Goal: Information Seeking & Learning: Learn about a topic

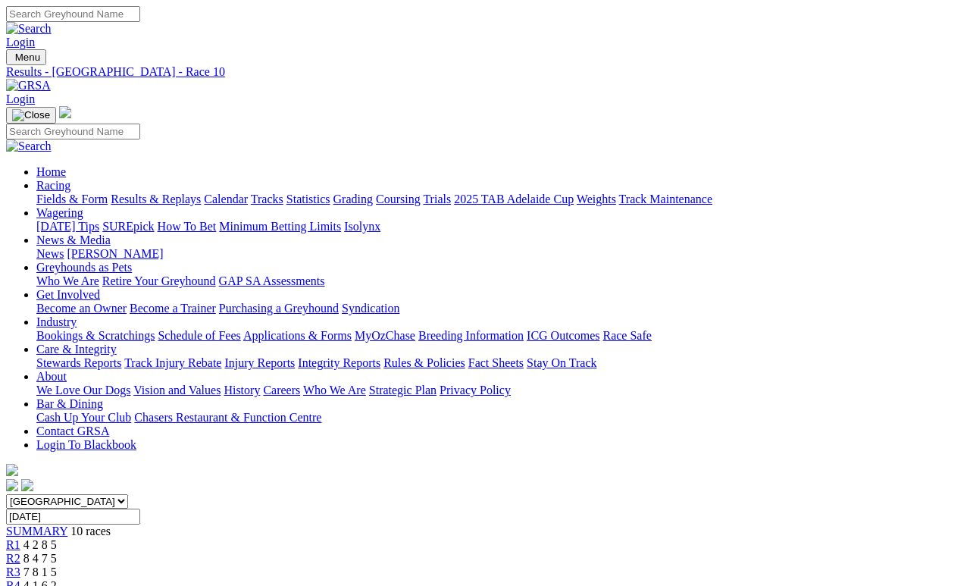
scroll to position [296, 0]
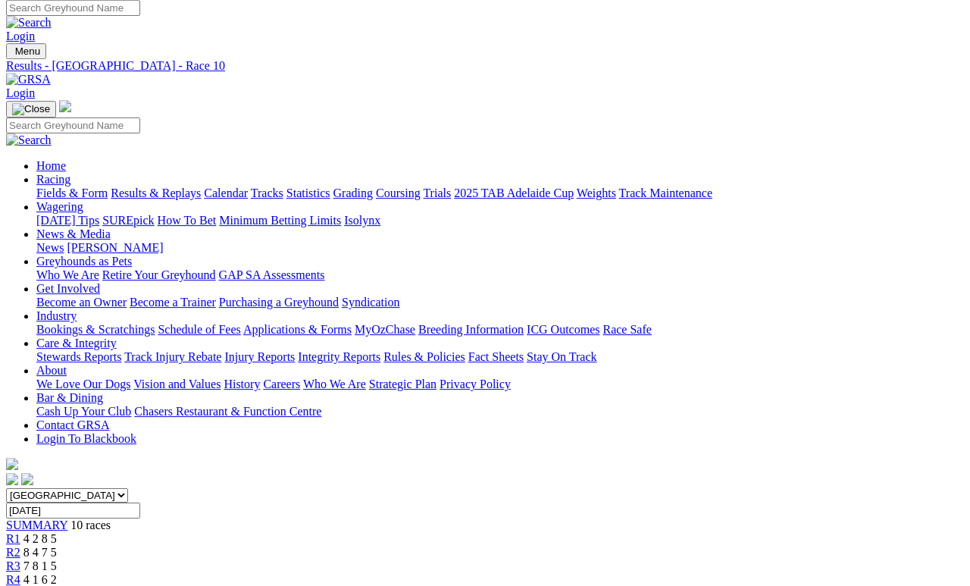
scroll to position [0, 0]
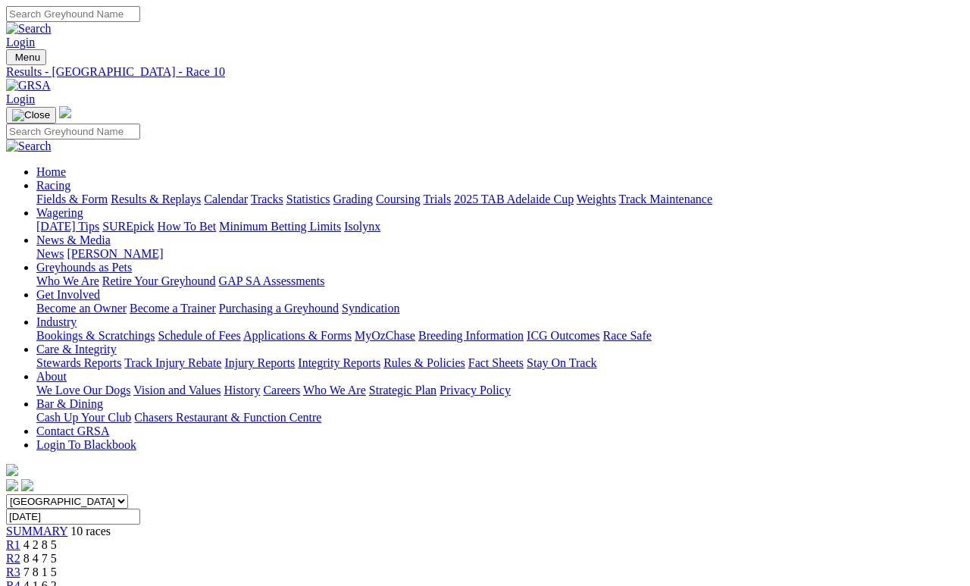
click at [106, 192] on link "Fields & Form" at bounding box center [71, 198] width 71 height 13
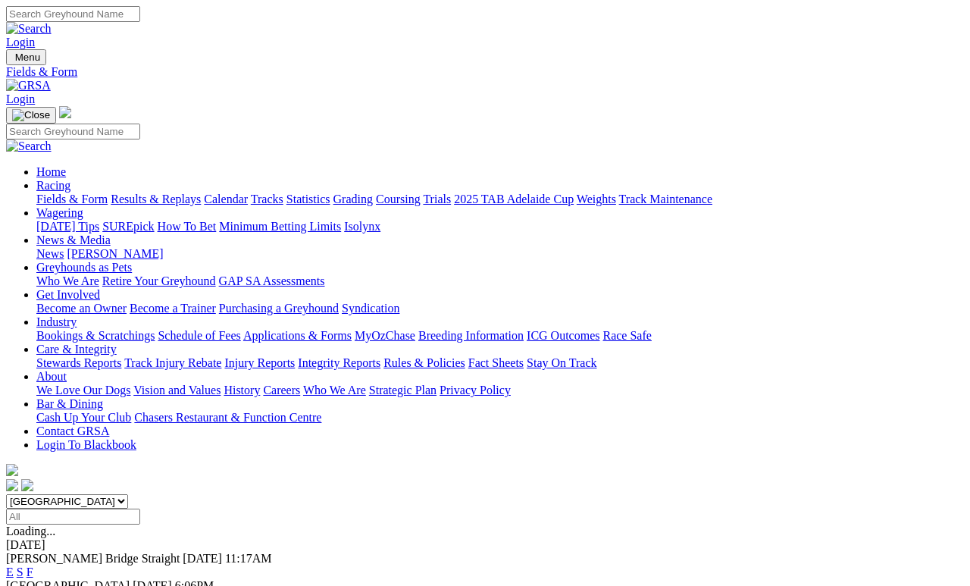
scroll to position [46, 0]
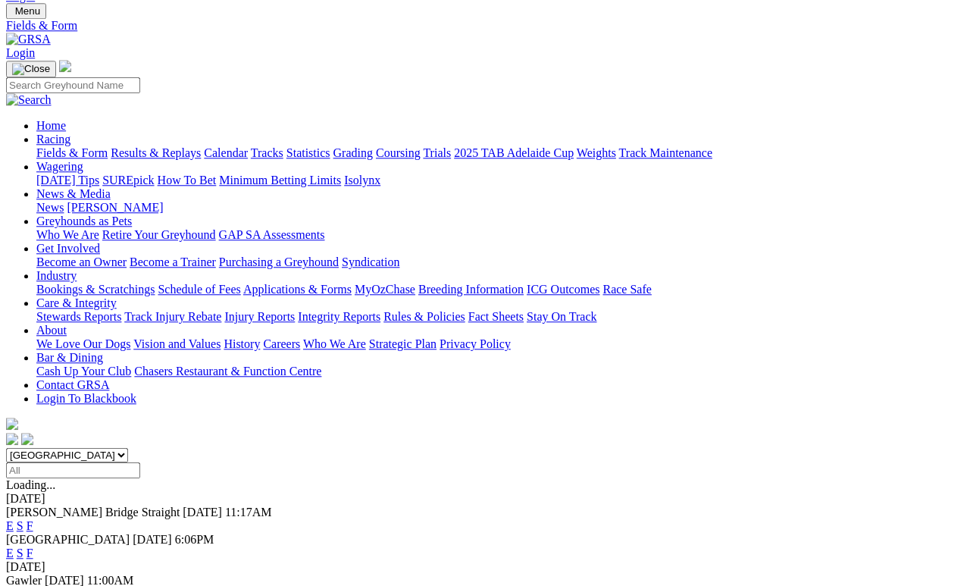
click at [33, 546] on link "F" at bounding box center [30, 552] width 7 height 13
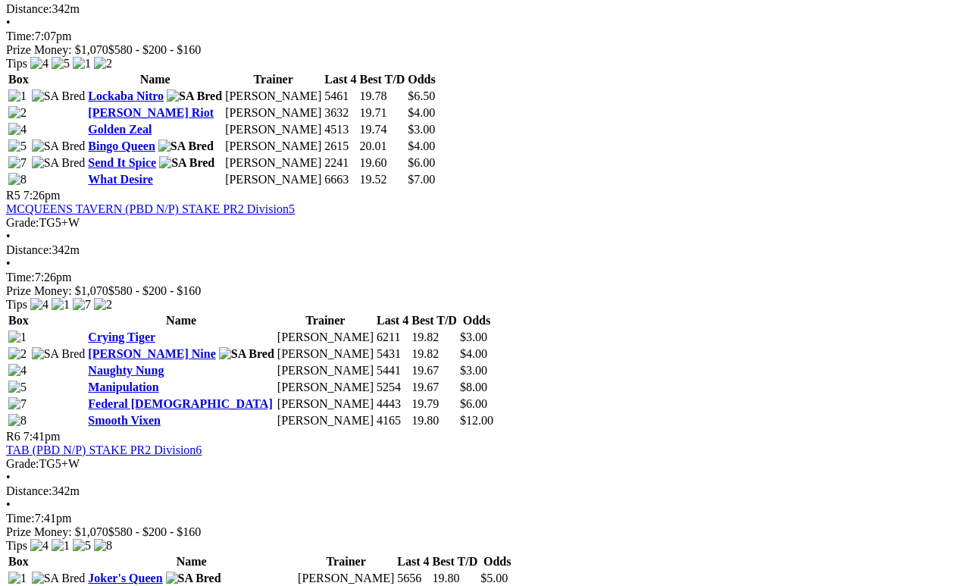
scroll to position [1552, 0]
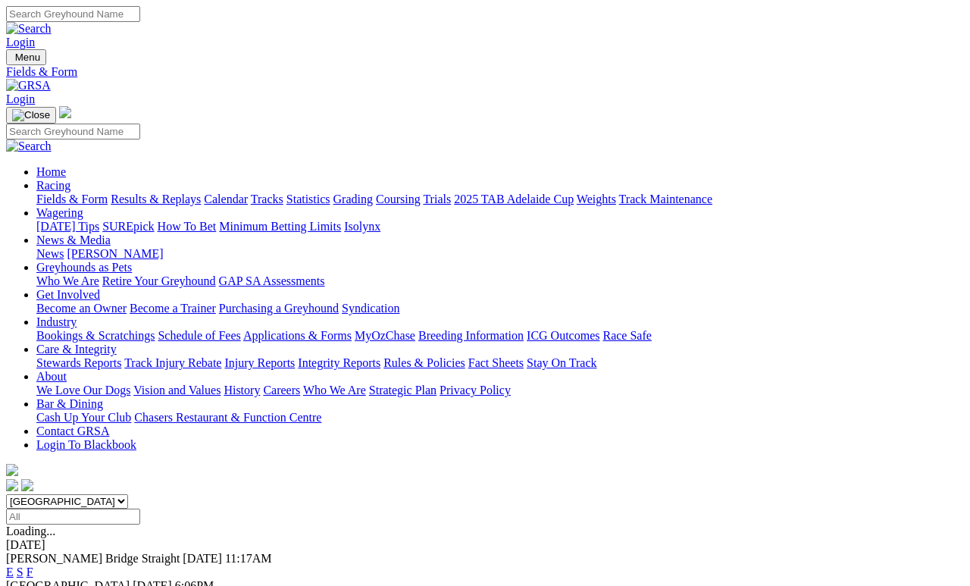
scroll to position [111, 0]
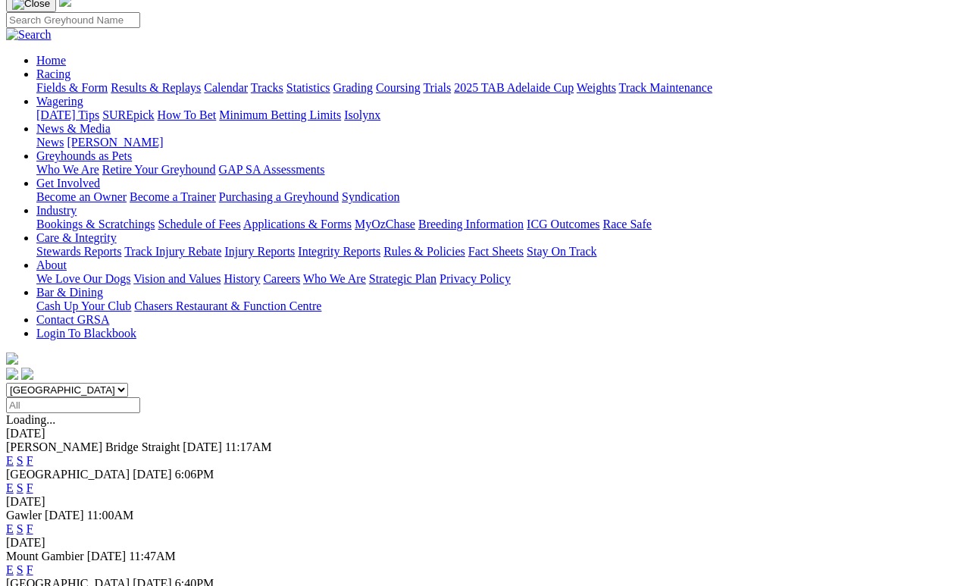
click at [33, 454] on link "F" at bounding box center [30, 460] width 7 height 13
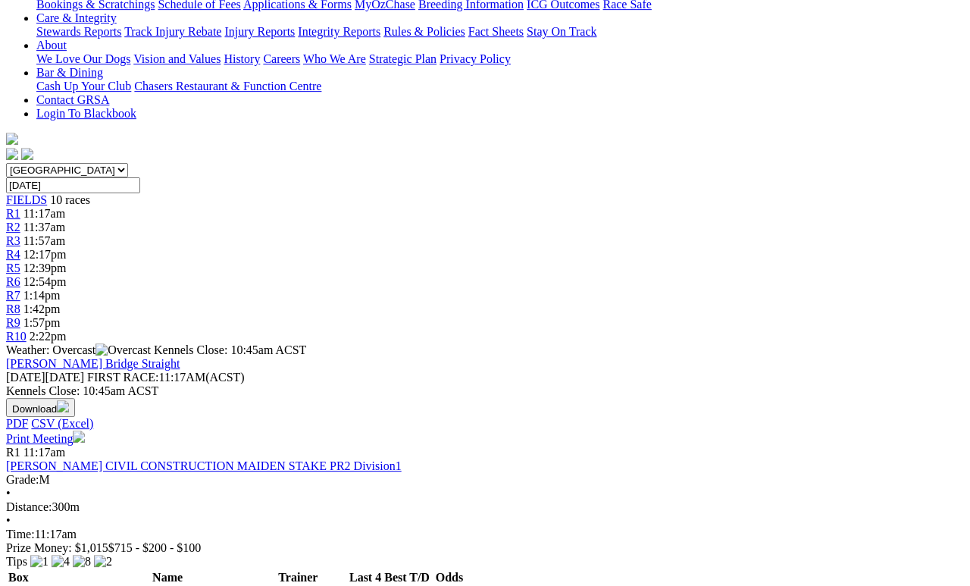
scroll to position [312, 0]
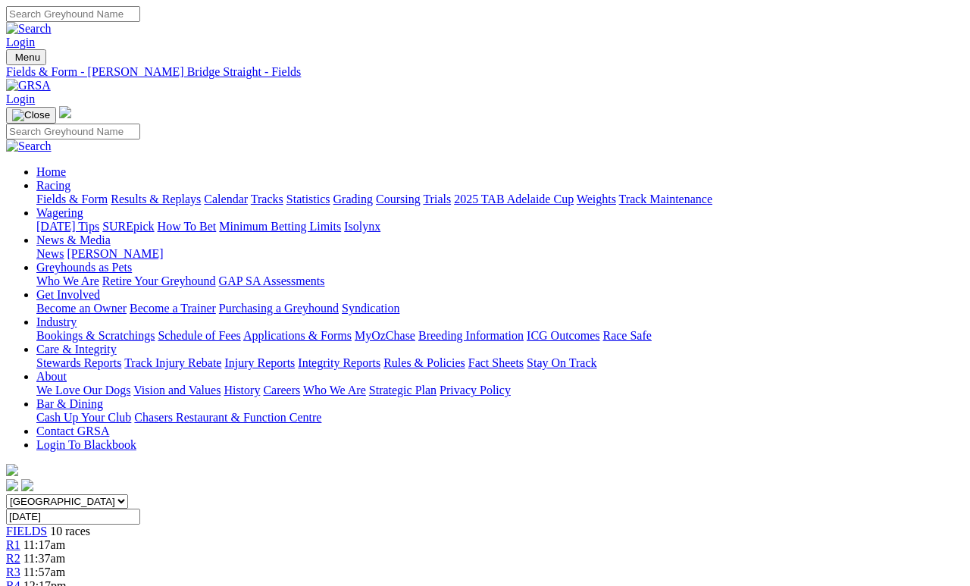
scroll to position [339, 0]
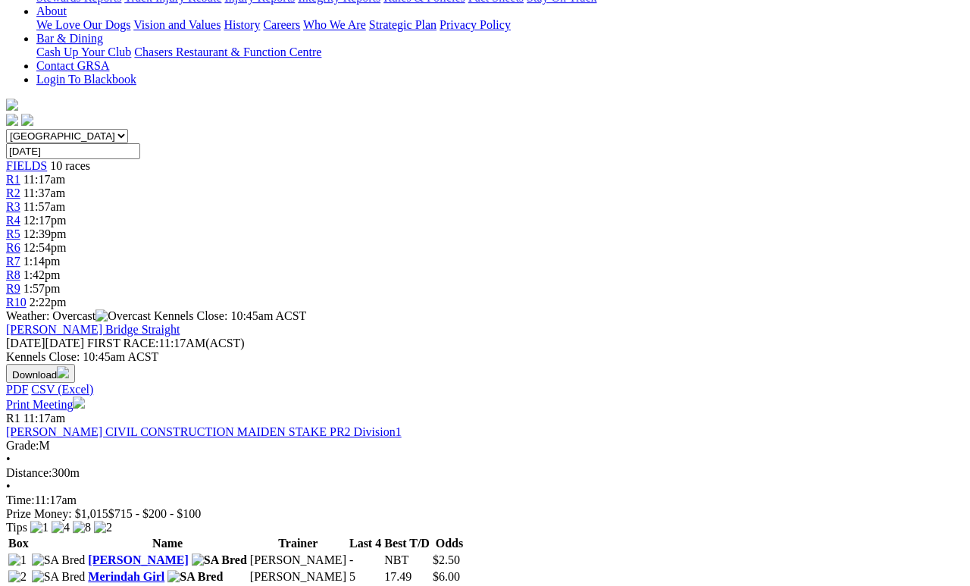
scroll to position [365, 0]
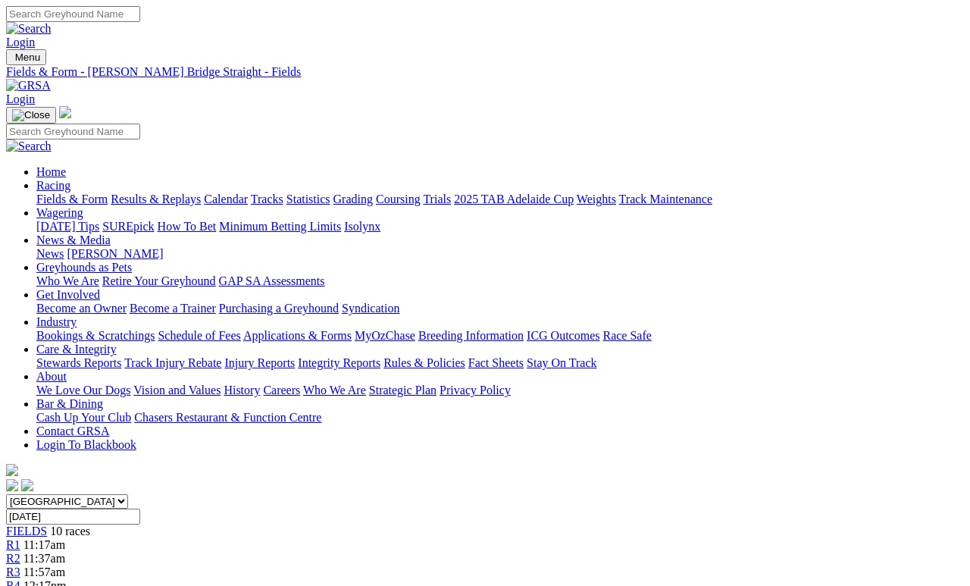
scroll to position [392, 0]
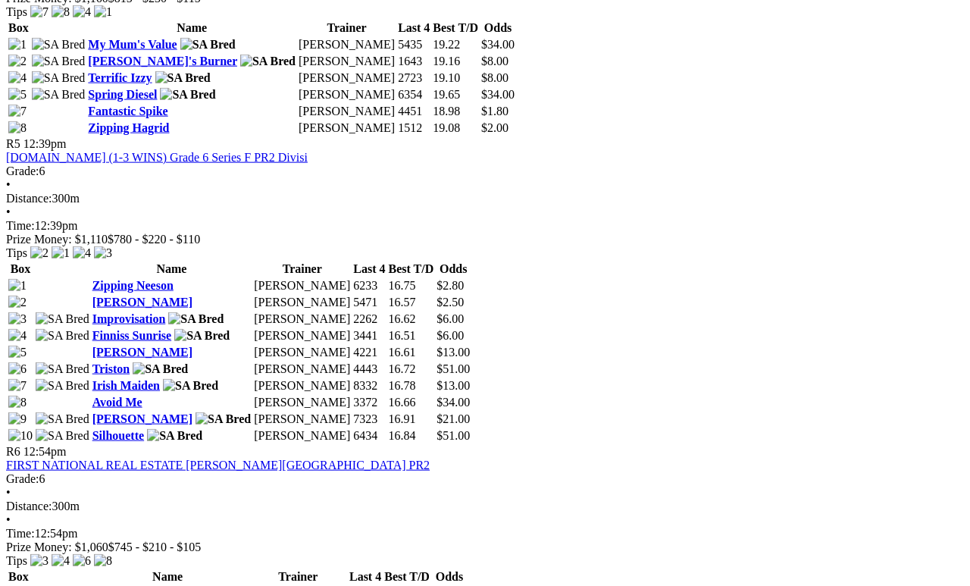
scroll to position [1587, 0]
